Goal: Task Accomplishment & Management: Complete application form

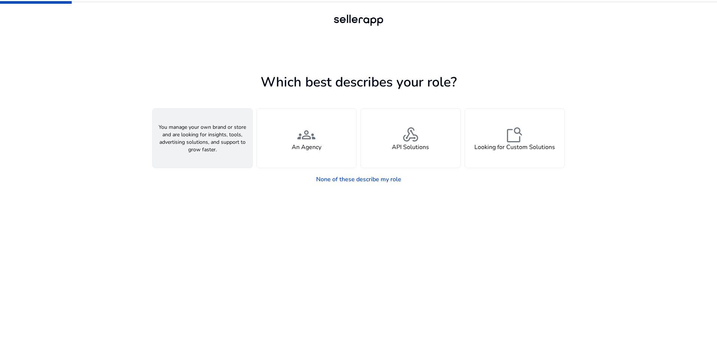
click at [205, 141] on span "person" at bounding box center [202, 135] width 18 height 18
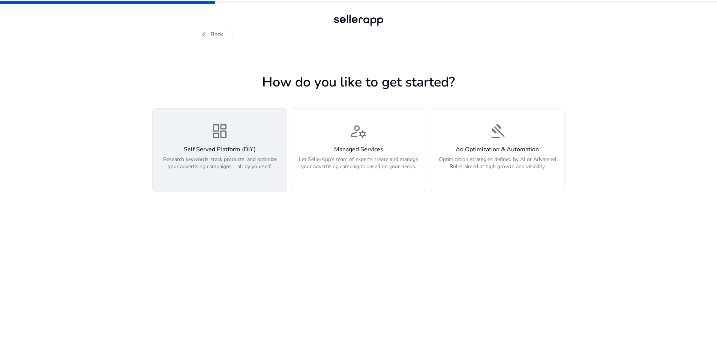
click at [212, 137] on span "dashboard" at bounding box center [220, 131] width 18 height 18
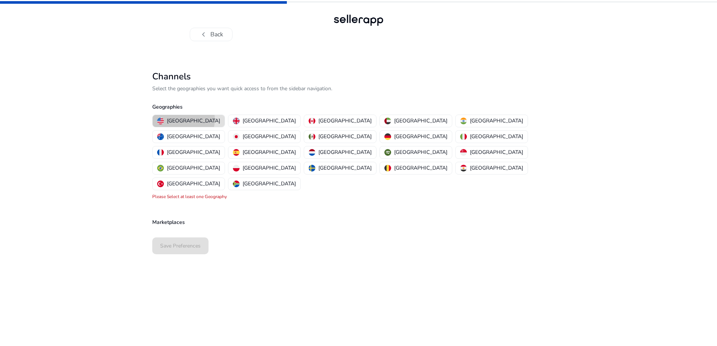
click at [183, 120] on p "[GEOGRAPHIC_DATA]" at bounding box center [193, 121] width 53 height 8
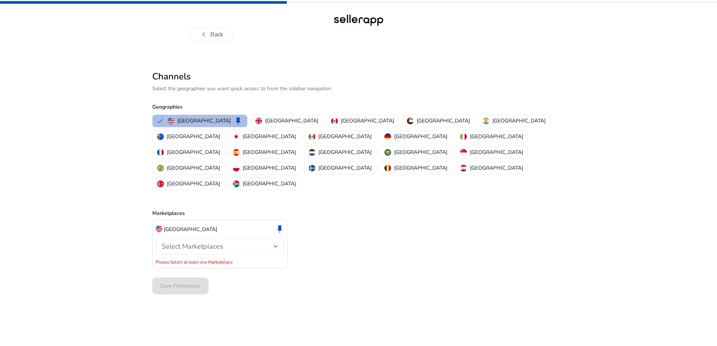
click at [251, 243] on div "Select Marketplaces" at bounding box center [218, 247] width 112 height 8
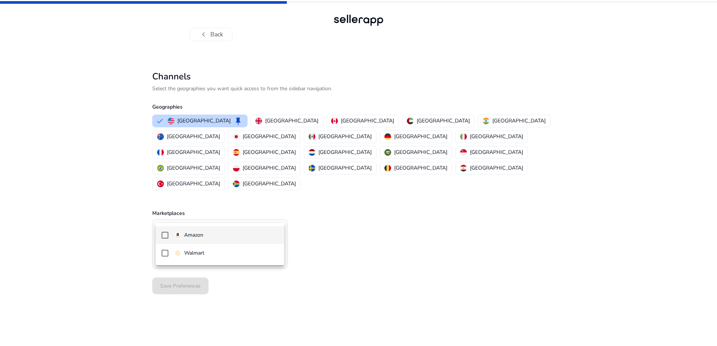
click at [166, 235] on mat-pseudo-checkbox at bounding box center [165, 235] width 7 height 7
click at [165, 257] on mat-option "Walmart" at bounding box center [220, 253] width 129 height 18
click at [338, 230] on div at bounding box center [358, 173] width 717 height 346
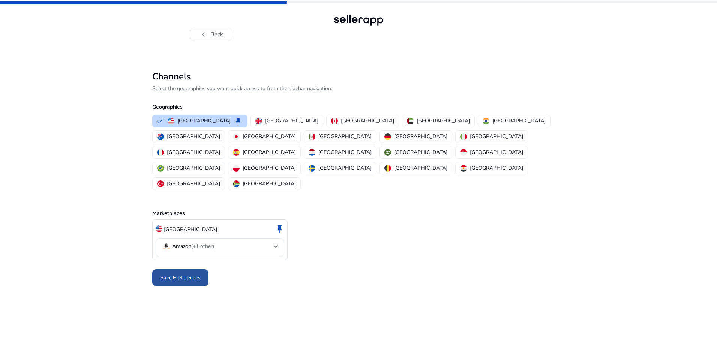
click at [192, 274] on span "Save Preferences" at bounding box center [180, 278] width 40 height 8
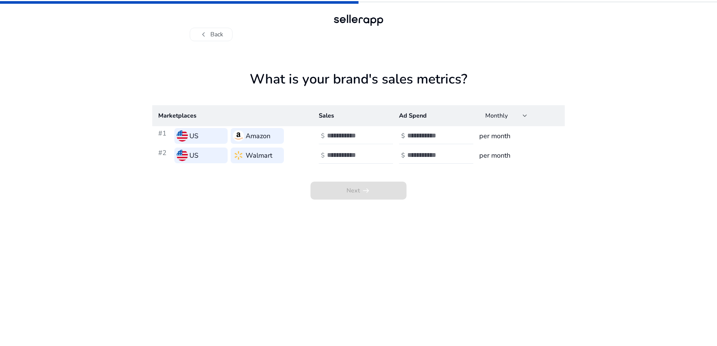
click at [382, 139] on div at bounding box center [360, 136] width 67 height 16
click at [373, 137] on input "**" at bounding box center [352, 136] width 51 height 8
click at [374, 131] on div "**" at bounding box center [360, 136] width 67 height 16
click at [498, 142] on td "per month" at bounding box center [518, 135] width 91 height 19
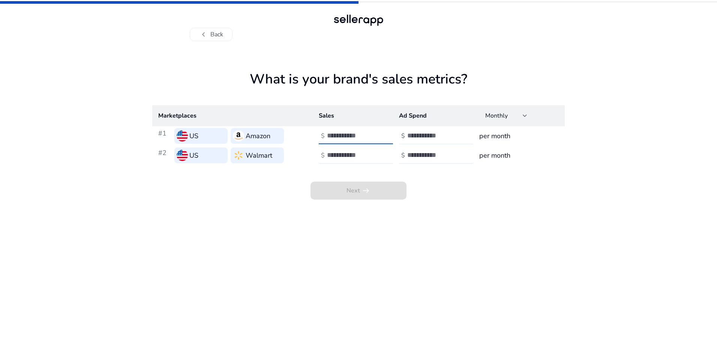
drag, startPoint x: 335, startPoint y: 139, endPoint x: 327, endPoint y: 138, distance: 8.0
click at [327, 138] on input "**" at bounding box center [352, 136] width 51 height 8
type input "*"
click at [437, 131] on div at bounding box center [440, 136] width 67 height 16
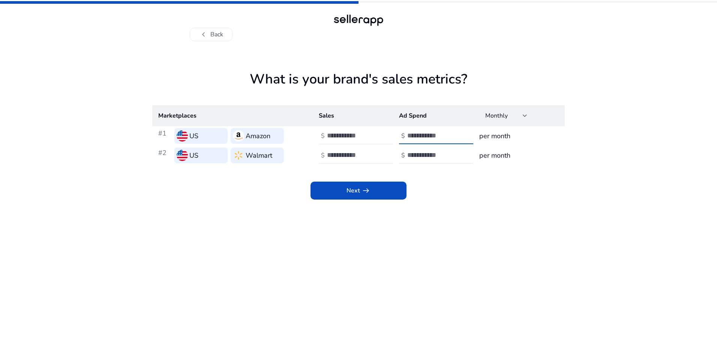
type input "*"
click at [363, 156] on input "number" at bounding box center [352, 155] width 51 height 8
type input "*"
click at [416, 156] on input "number" at bounding box center [432, 155] width 51 height 8
type input "*"
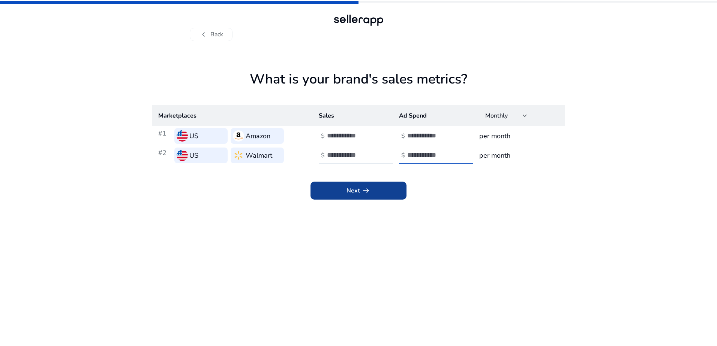
click at [358, 193] on span "Next arrow_right_alt" at bounding box center [358, 190] width 24 height 9
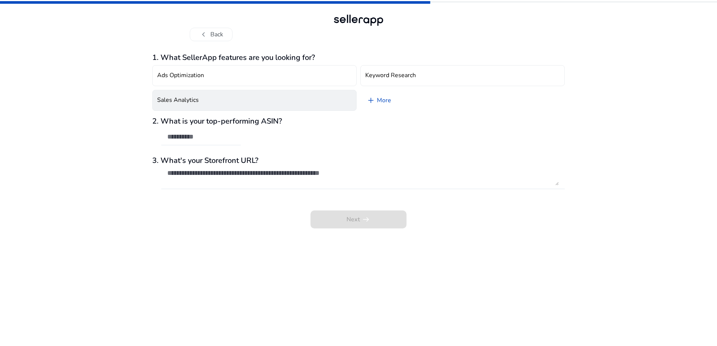
click at [235, 99] on button "Sales Analytics" at bounding box center [254, 100] width 204 height 21
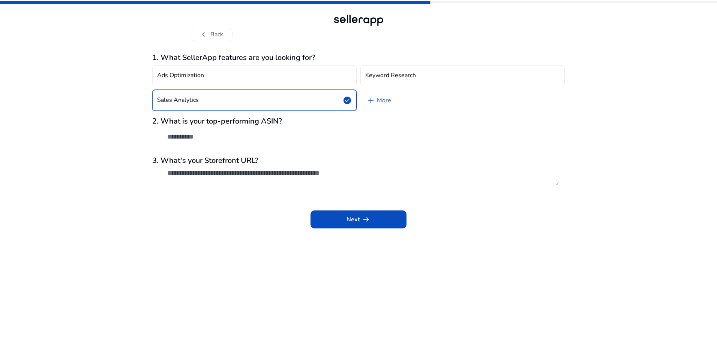
click at [211, 138] on input "text" at bounding box center [200, 137] width 67 height 8
click at [347, 225] on span at bounding box center [358, 220] width 96 height 18
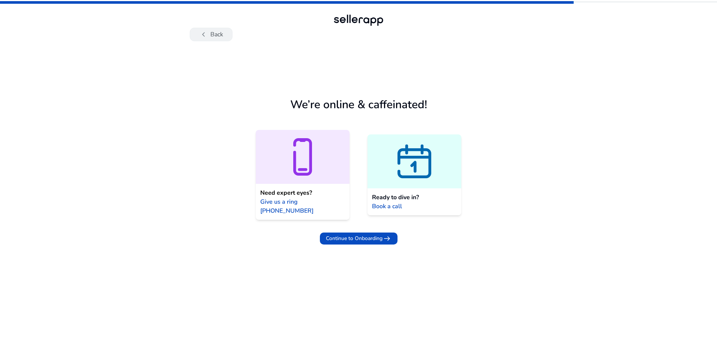
click at [217, 37] on button "chevron_left Back" at bounding box center [211, 34] width 43 height 13
